Goal: Task Accomplishment & Management: Use online tool/utility

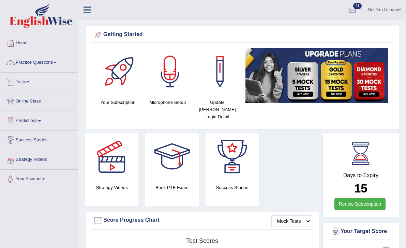
click at [36, 67] on link "Practice Questions" at bounding box center [39, 61] width 78 height 17
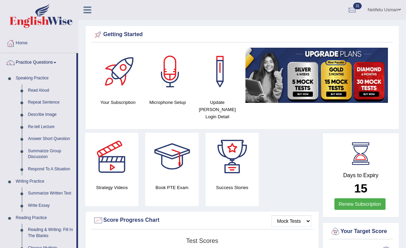
click at [56, 63] on link "Practice Questions" at bounding box center [38, 61] width 76 height 17
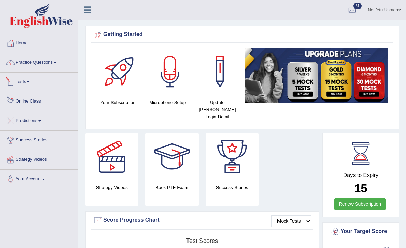
click at [33, 83] on link "Tests" at bounding box center [39, 81] width 78 height 17
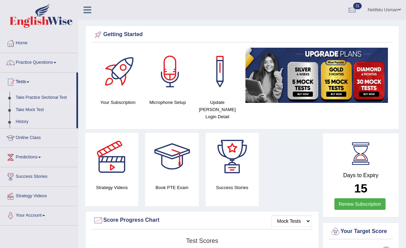
click at [37, 92] on link "Take Practice Sectional Test" at bounding box center [45, 98] width 64 height 12
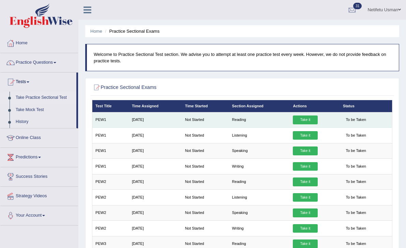
click at [311, 117] on link "Take it" at bounding box center [305, 119] width 25 height 9
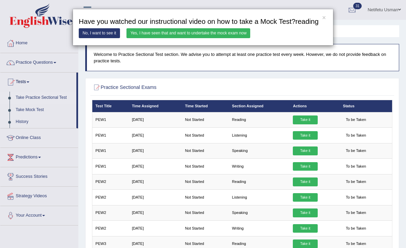
click at [199, 38] on link "Yes, I have seen that and want to undertake the mock exam now" at bounding box center [188, 33] width 124 height 10
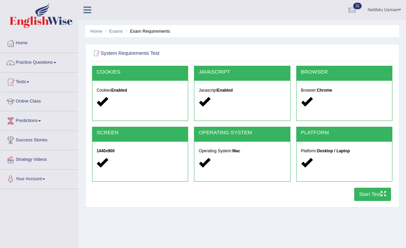
click at [367, 191] on button "Start Test" at bounding box center [372, 194] width 37 height 13
click at [29, 81] on link "Tests" at bounding box center [39, 81] width 78 height 17
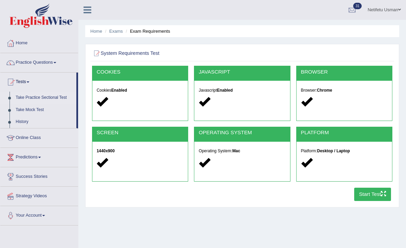
click at [45, 97] on link "Take Practice Sectional Test" at bounding box center [45, 98] width 64 height 12
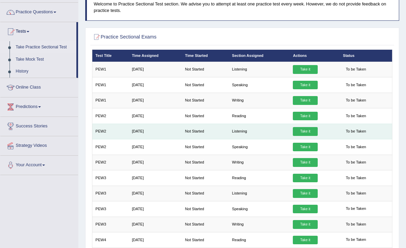
scroll to position [51, 0]
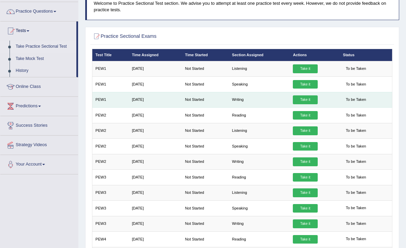
click at [312, 101] on link "Take it" at bounding box center [305, 99] width 25 height 9
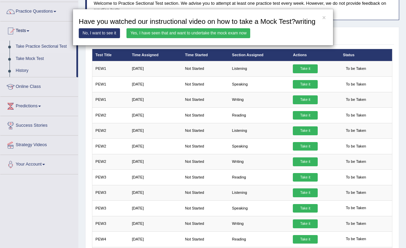
click at [218, 38] on link "Yes, I have seen that and want to undertake the mock exam now" at bounding box center [188, 33] width 124 height 10
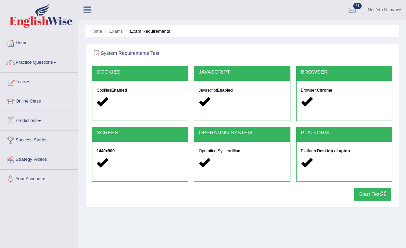
click at [360, 194] on button "Start Test" at bounding box center [372, 194] width 37 height 13
